Goal: Transaction & Acquisition: Purchase product/service

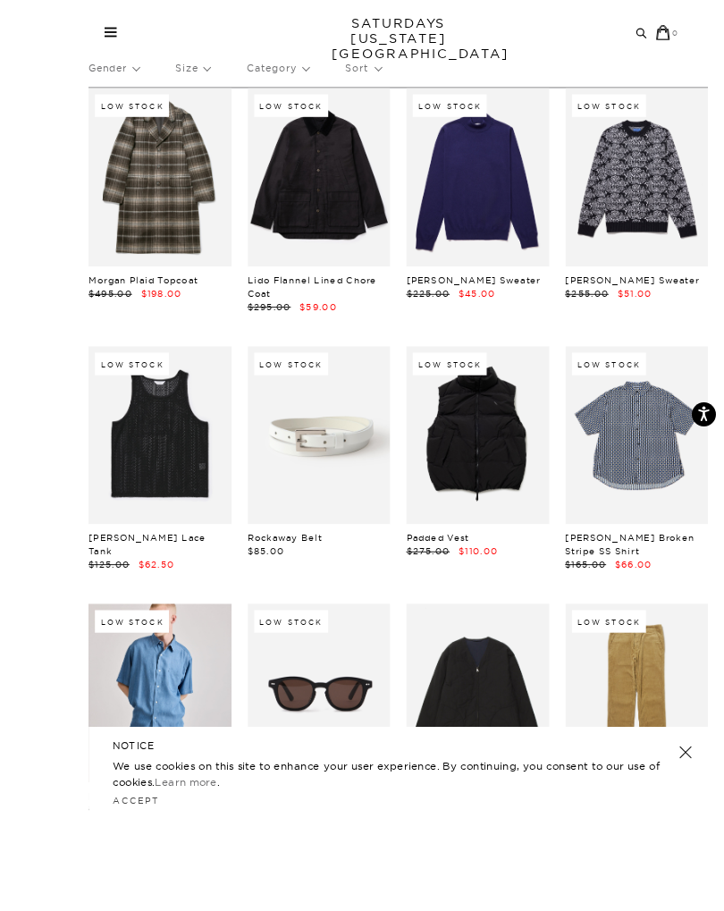
scroll to position [201, 0]
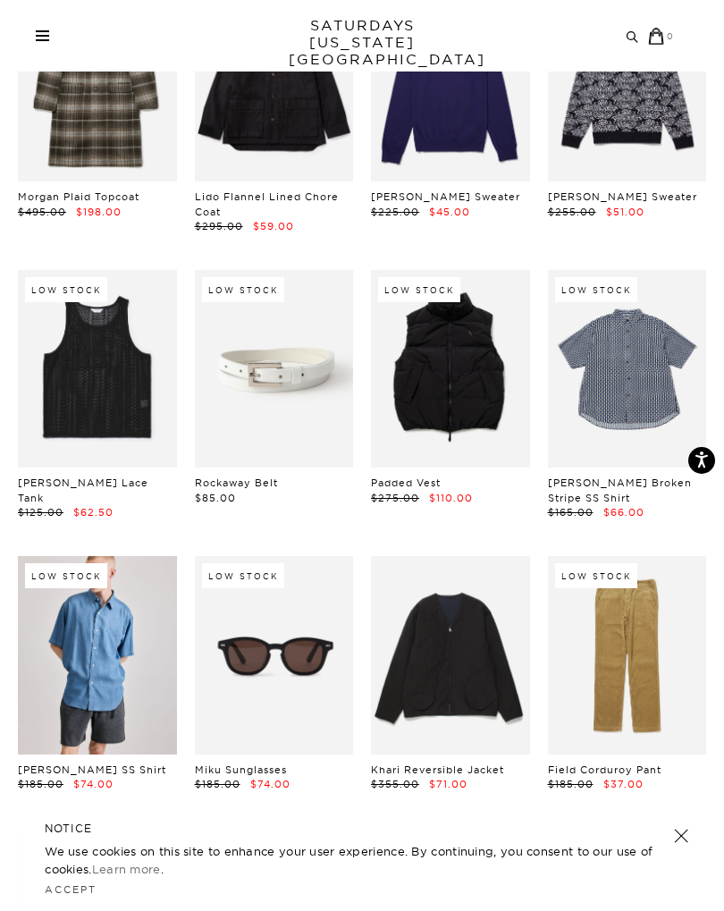
click at [452, 448] on link at bounding box center [450, 369] width 159 height 198
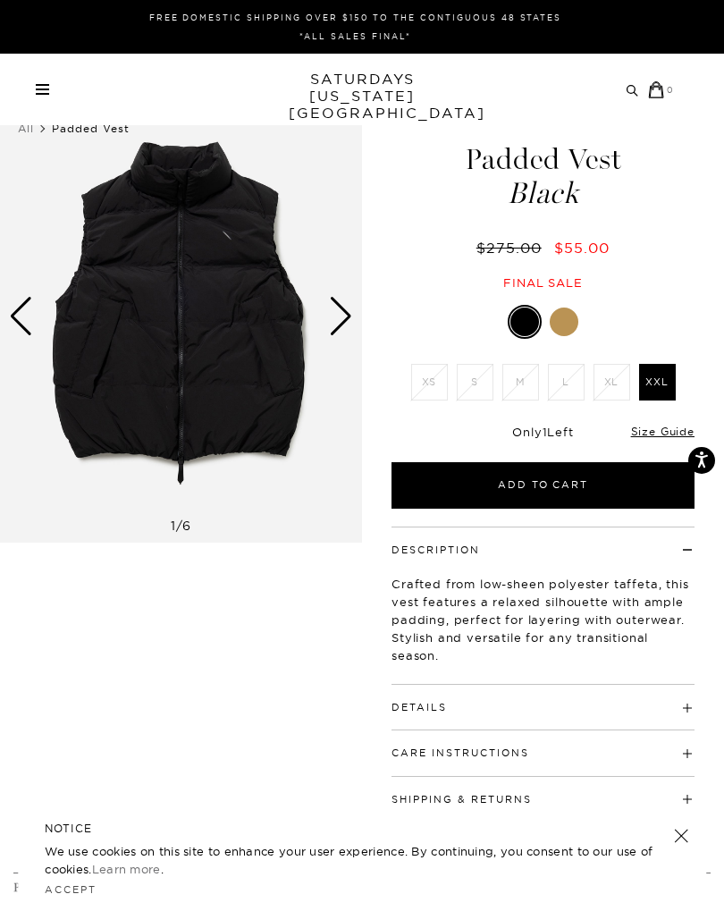
click at [569, 323] on div at bounding box center [564, 321] width 29 height 29
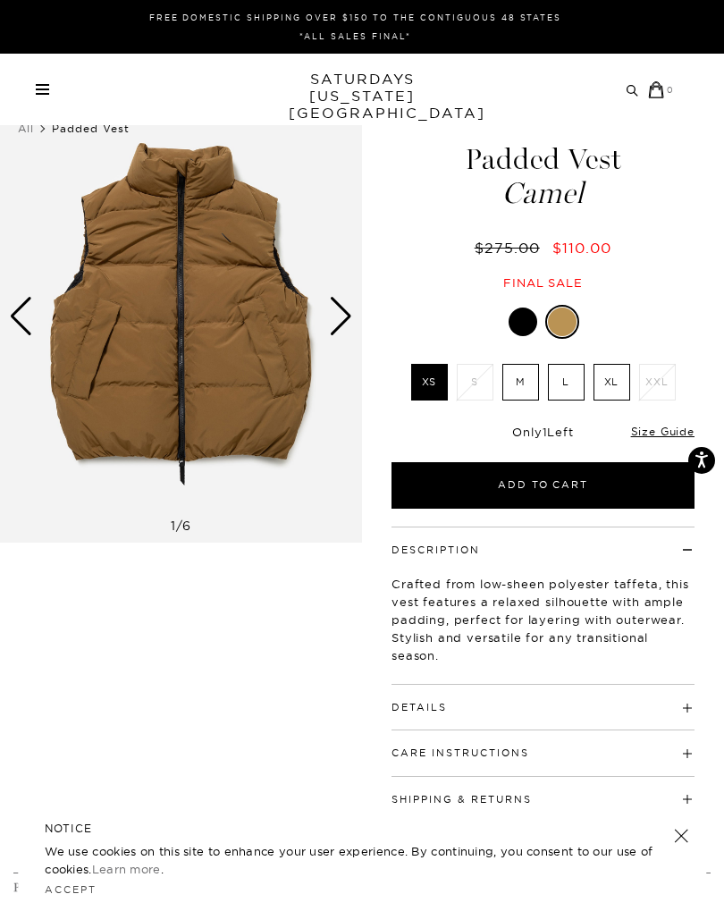
click at [520, 390] on label "M" at bounding box center [520, 382] width 37 height 37
click at [0, 0] on input "M" at bounding box center [0, 0] width 0 height 0
click at [522, 328] on div at bounding box center [522, 321] width 29 height 29
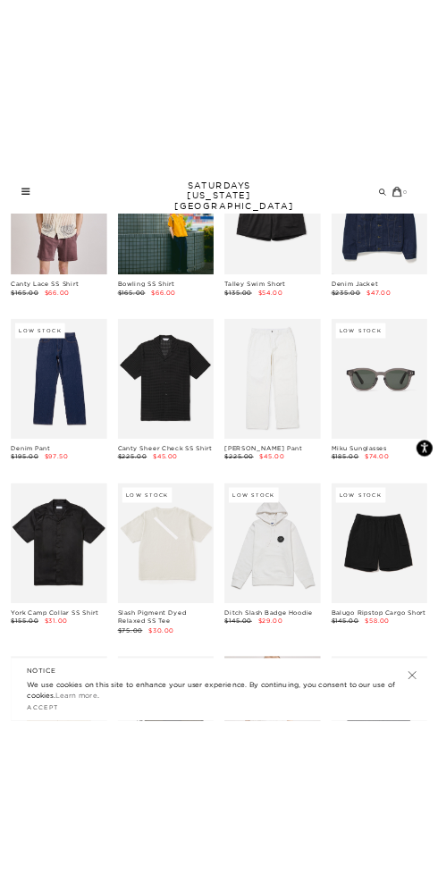
scroll to position [3702, 0]
